Goal: Find specific page/section: Find specific page/section

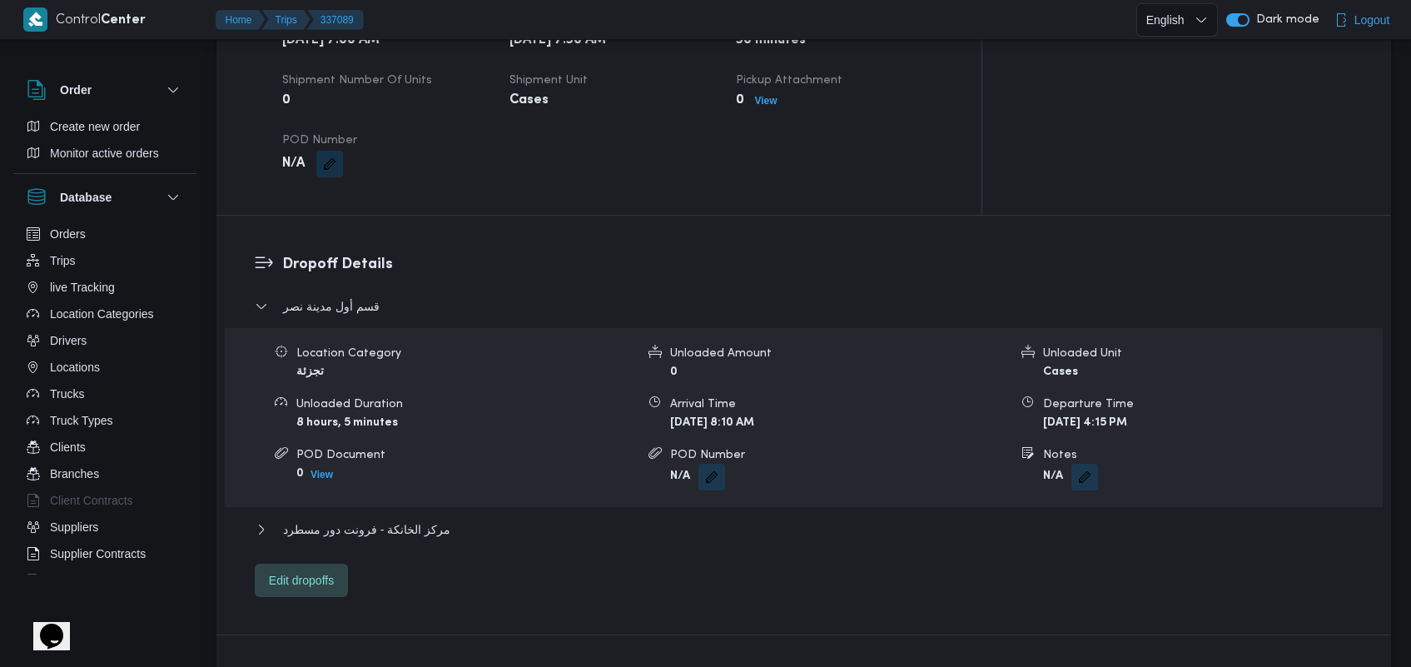
scroll to position [1182, 0]
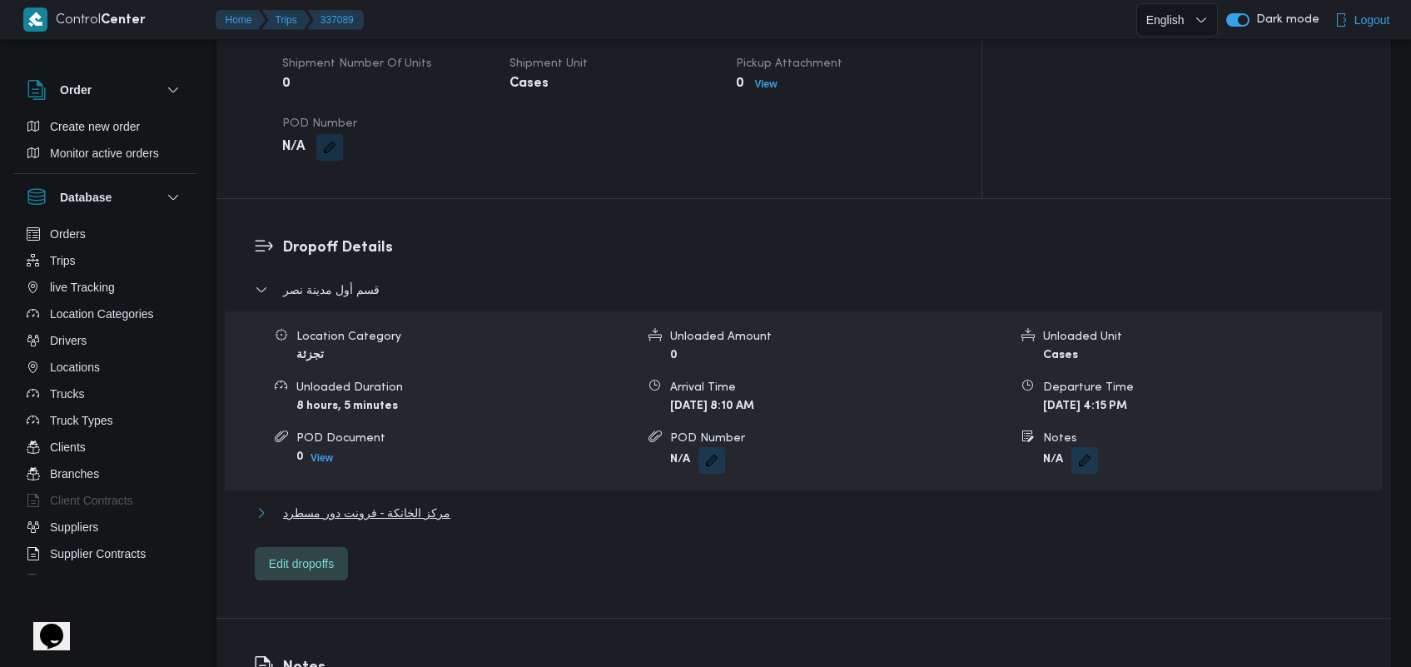
drag, startPoint x: 377, startPoint y: 489, endPoint x: 290, endPoint y: 601, distance: 141.7
click at [377, 503] on span "مركز الخانكة - فرونت دور مسطرد" at bounding box center [366, 513] width 167 height 20
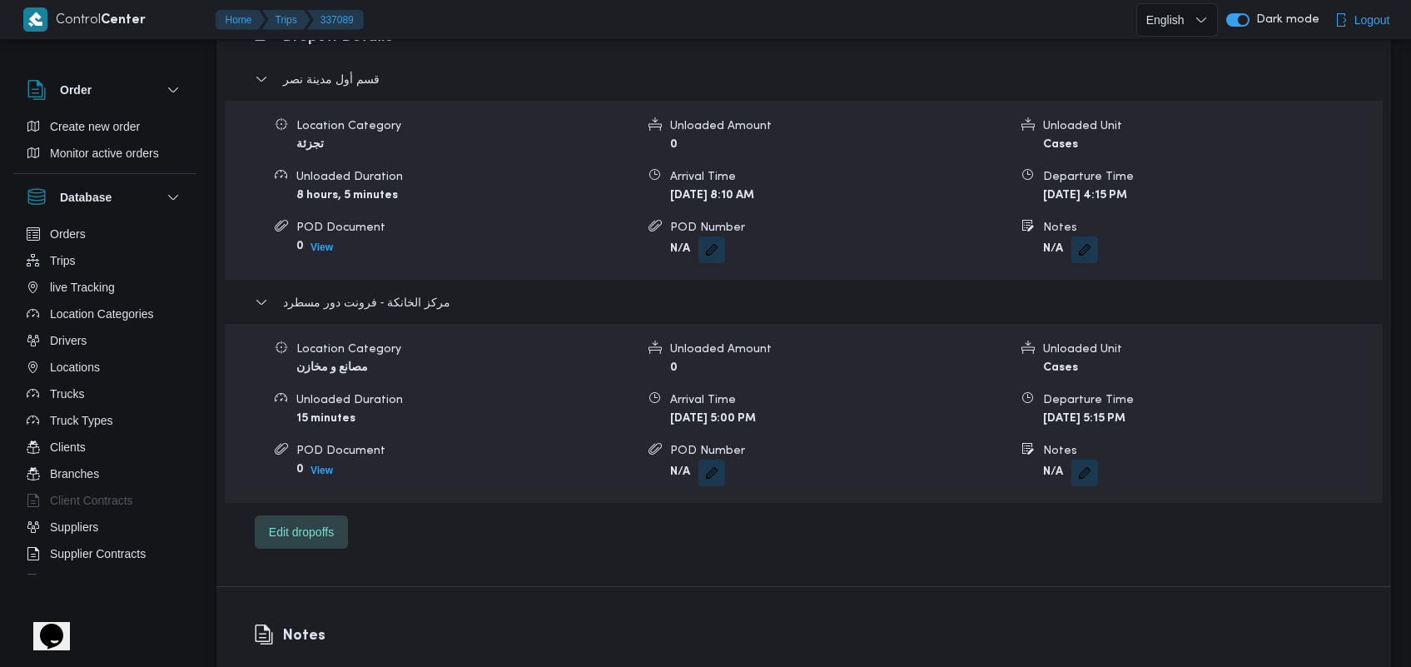
scroll to position [1398, 0]
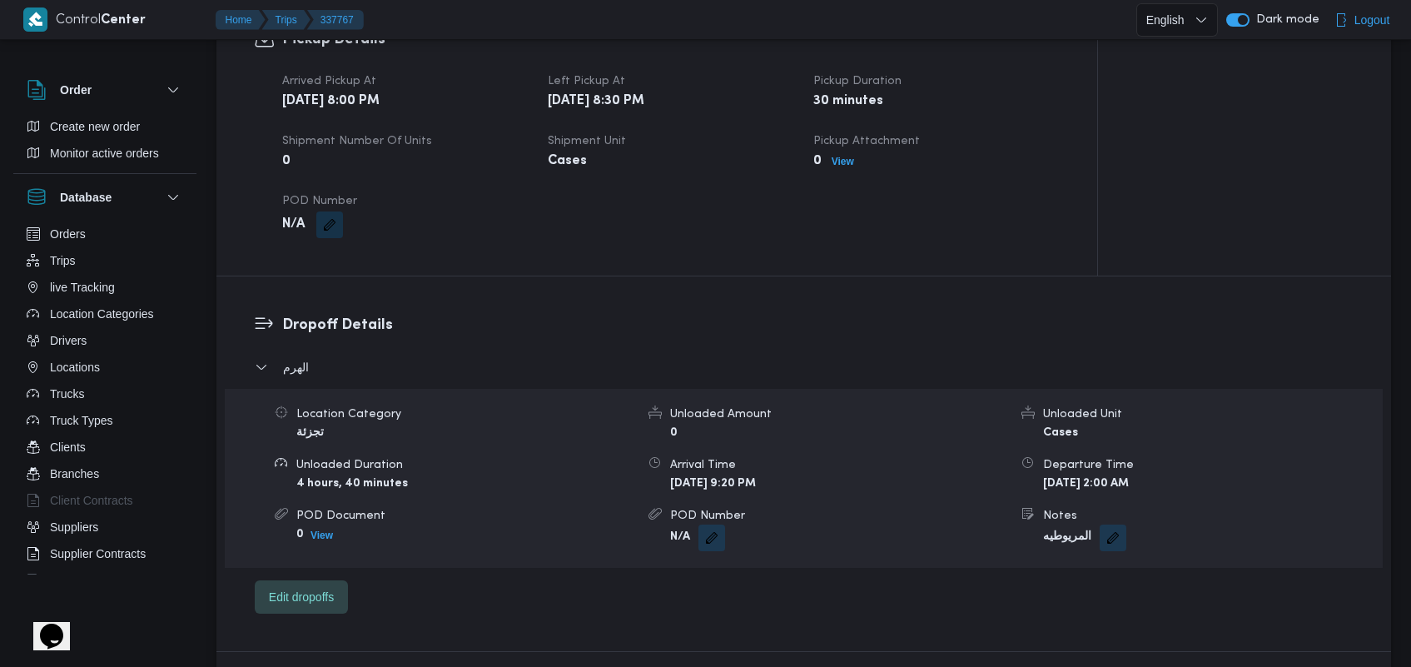
scroll to position [1059, 0]
